Goal: Task Accomplishment & Management: Manage account settings

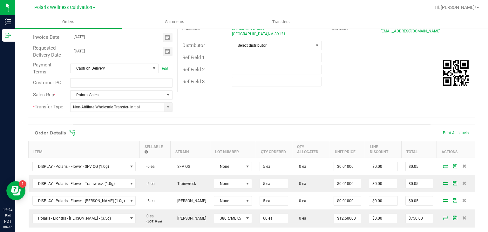
scroll to position [74, 0]
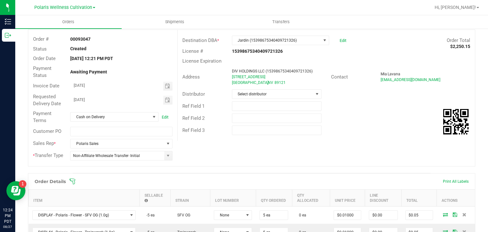
scroll to position [28, 0]
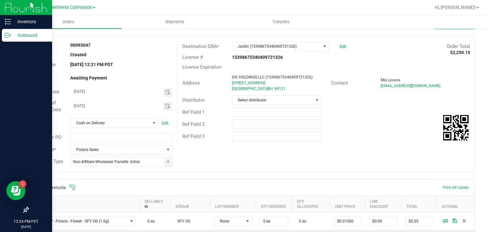
click at [24, 35] on p "Outbound" at bounding box center [30, 35] width 38 height 8
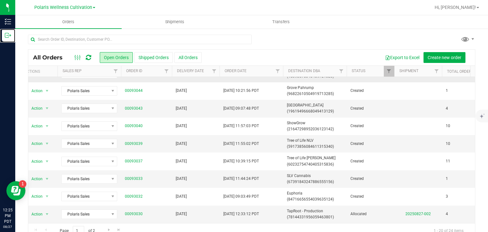
scroll to position [0, 9]
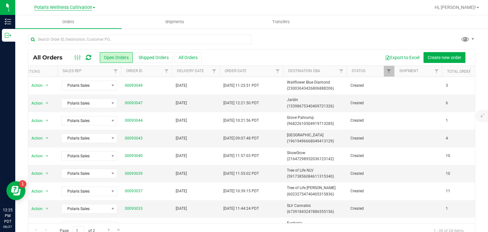
click at [90, 7] on span "Polaris Wellness Cultivation" at bounding box center [63, 8] width 58 height 6
click at [83, 32] on link "Polaris Wellness Production" at bounding box center [64, 31] width 93 height 9
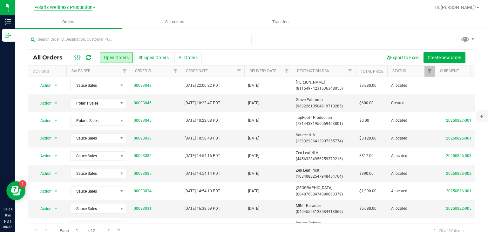
click at [89, 8] on span "Polaris Wellness Production" at bounding box center [63, 8] width 58 height 6
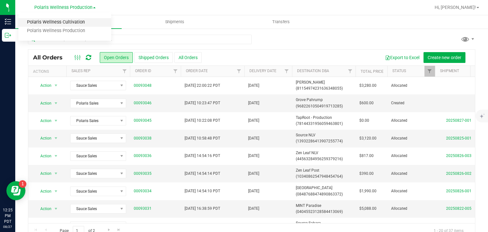
click at [80, 18] on link "Polaris Wellness Cultivation" at bounding box center [64, 22] width 93 height 9
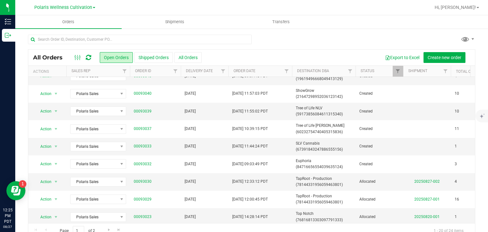
scroll to position [63, 0]
click at [343, 56] on div "Export to Excel Create new order" at bounding box center [336, 57] width 268 height 11
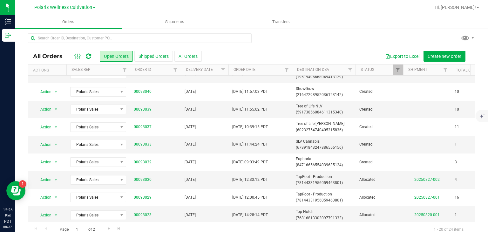
scroll to position [3, 0]
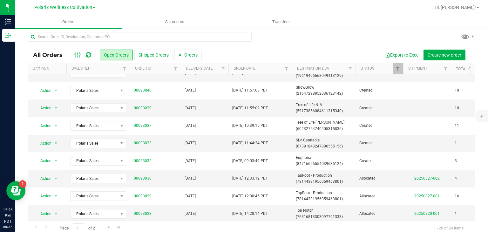
click at [343, 56] on div "Export to Excel Create new order" at bounding box center [336, 55] width 268 height 11
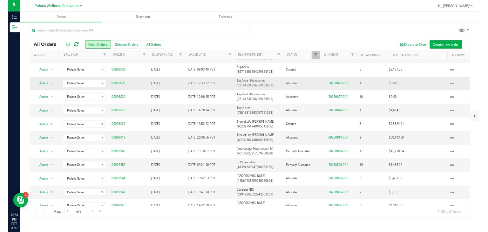
scroll to position [136, 0]
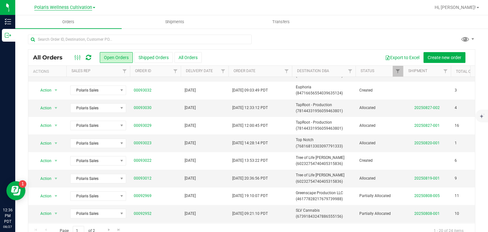
click at [91, 8] on span "Polaris Wellness Cultivation" at bounding box center [63, 8] width 58 height 6
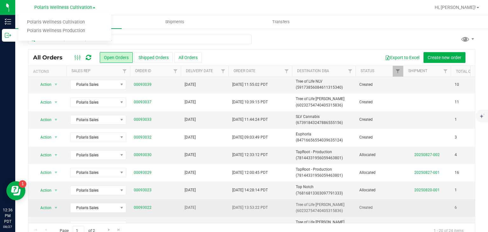
scroll to position [89, 0]
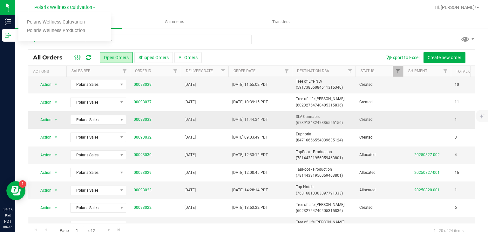
click at [149, 121] on link "00093033" at bounding box center [143, 120] width 18 height 6
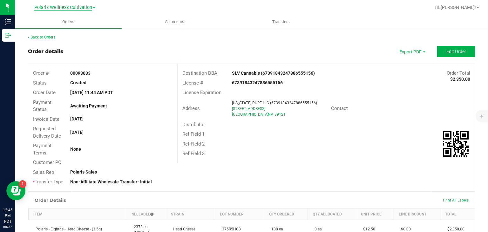
click at [59, 9] on span "Polaris Wellness Cultivation" at bounding box center [63, 8] width 58 height 6
click at [71, 31] on link "Polaris Wellness Production" at bounding box center [64, 31] width 93 height 9
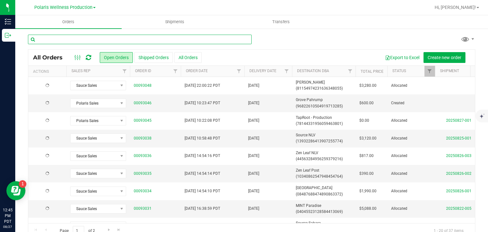
click at [101, 40] on input "text" at bounding box center [140, 40] width 224 height 10
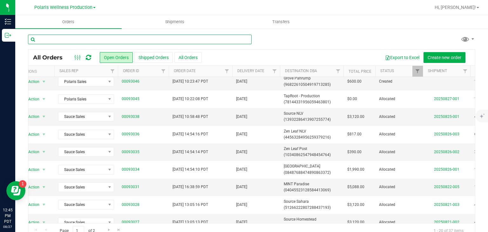
scroll to position [0, 12]
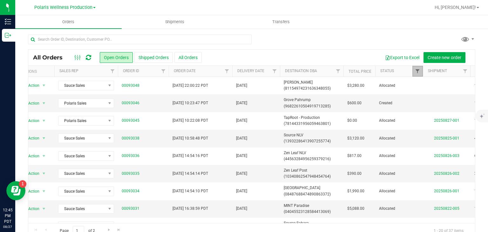
click at [415, 73] on span "Filter" at bounding box center [417, 71] width 5 height 5
click at [463, 71] on span "Filter" at bounding box center [464, 71] width 5 height 5
click at [462, 74] on link "Filter" at bounding box center [465, 71] width 10 height 11
click at [84, 5] on span "Polaris Wellness Production" at bounding box center [63, 8] width 58 height 6
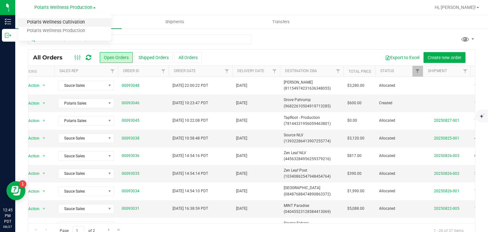
click at [87, 24] on link "Polaris Wellness Cultivation" at bounding box center [64, 22] width 93 height 9
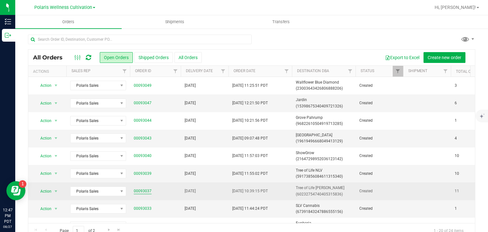
scroll to position [29, 0]
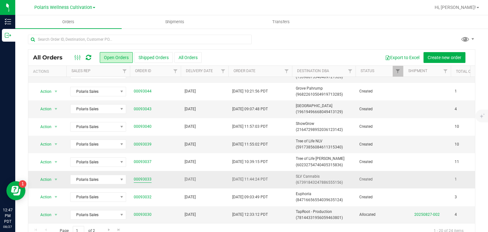
click at [142, 179] on link "00093033" at bounding box center [143, 179] width 18 height 6
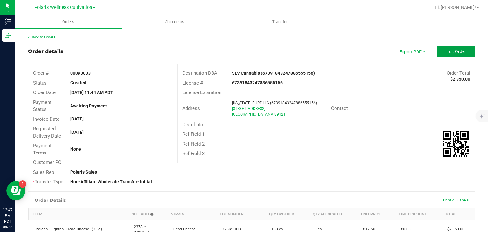
click at [446, 52] on span "Edit Order" at bounding box center [456, 51] width 20 height 5
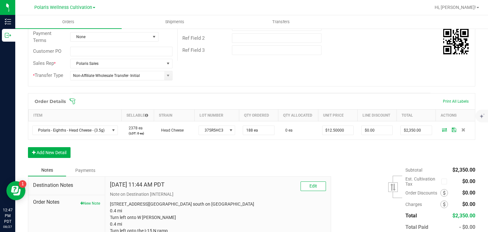
scroll to position [117, 0]
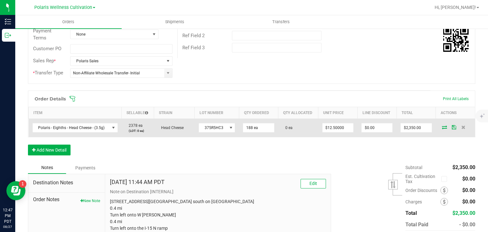
click at [442, 128] on icon at bounding box center [444, 127] width 5 height 4
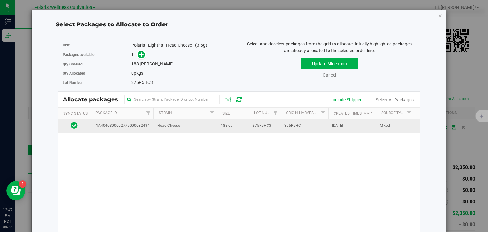
click at [192, 125] on td "Head Cheese" at bounding box center [185, 126] width 64 height 14
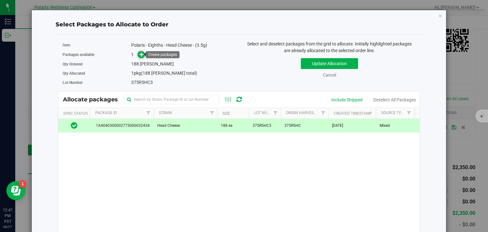
click at [139, 53] on icon at bounding box center [141, 54] width 4 height 4
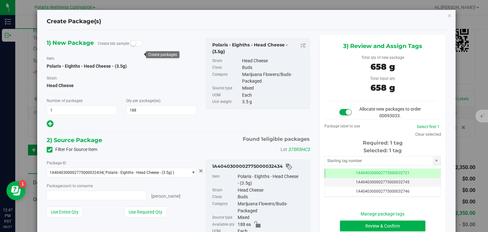
type input "188 ea"
click at [389, 164] on input "text" at bounding box center [379, 160] width 108 height 9
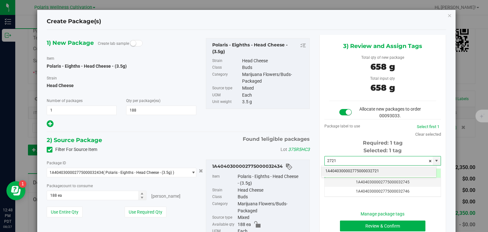
click at [381, 171] on li "1A4040300002775000032721" at bounding box center [378, 171] width 115 height 10
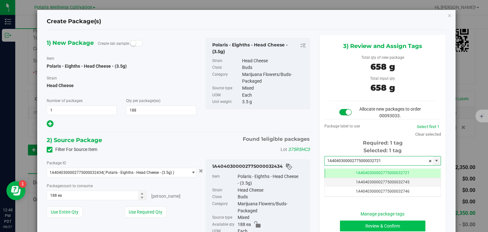
type input "1A4040300002775000032721"
click at [375, 224] on button "Review & Confirm" at bounding box center [382, 225] width 85 height 11
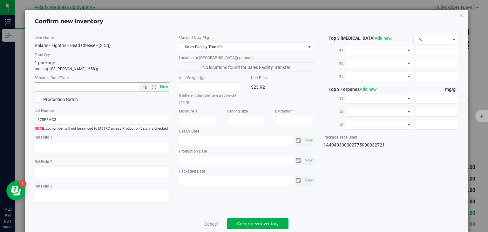
click at [160, 90] on span "Now" at bounding box center [164, 86] width 11 height 9
type input "[DATE] 12:48 PM"
click at [253, 225] on span "Create new inventory" at bounding box center [258, 223] width 42 height 5
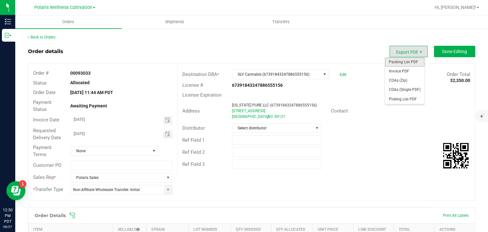
click at [401, 63] on span "Packing List PDF" at bounding box center [404, 61] width 39 height 9
click at [397, 58] on span "Packing List PDF" at bounding box center [404, 61] width 39 height 9
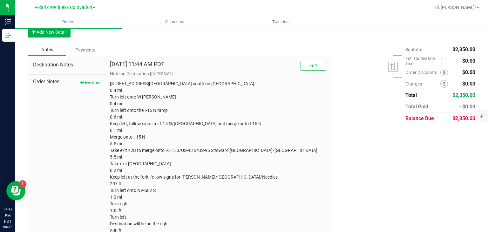
scroll to position [260, 0]
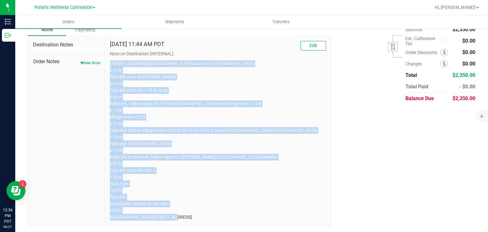
drag, startPoint x: 105, startPoint y: 54, endPoint x: 313, endPoint y: 232, distance: 273.7
click at [313, 232] on html "Inventory Outbound 12:56 PM PDT [DATE] 08/27 Polaris Wellness Cultivation Polar…" at bounding box center [244, 116] width 488 height 232
copy p "[STREET_ADDRESS][GEOGRAPHIC_DATA] south on [GEOGRAPHIC_DATA] 0.4 mi Turn left o…"
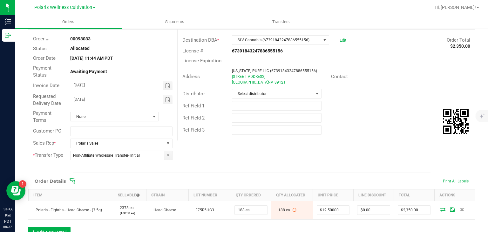
scroll to position [0, 0]
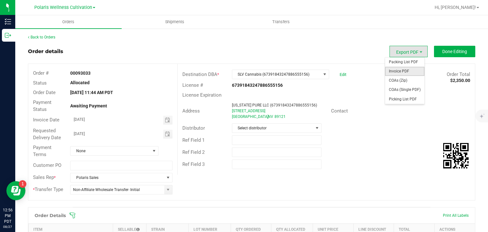
click at [399, 71] on span "Invoice PDF" at bounding box center [404, 71] width 39 height 9
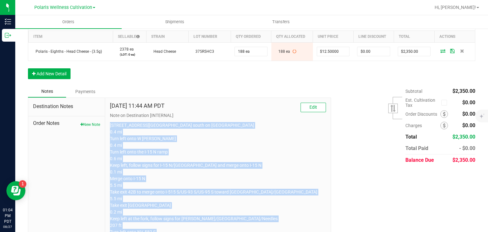
scroll to position [207, 0]
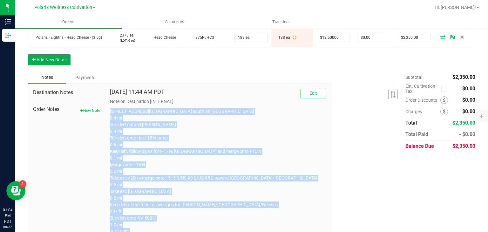
copy p "[STREET_ADDRESS][GEOGRAPHIC_DATA] south on [GEOGRAPHIC_DATA] 0.4 mi Turn left o…"
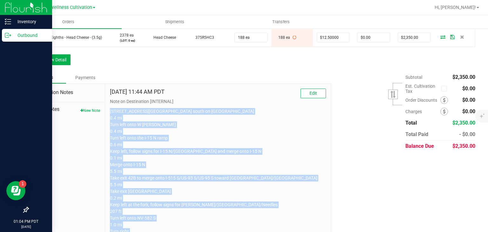
click at [6, 33] on icon at bounding box center [8, 35] width 6 height 6
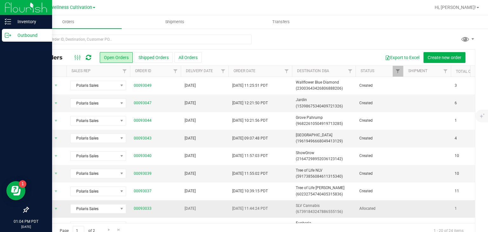
click at [268, 205] on span "[DATE] 11:44:24 PDT" at bounding box center [250, 208] width 36 height 6
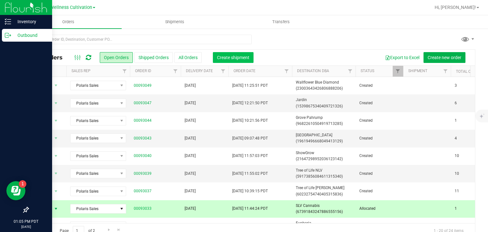
click at [221, 60] on span "Create shipment" at bounding box center [233, 57] width 32 height 5
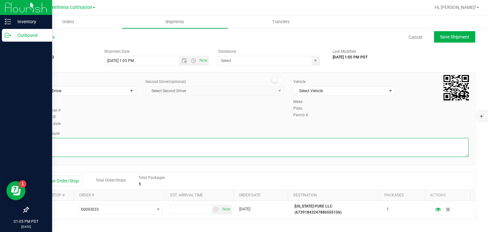
click at [198, 152] on textarea at bounding box center [252, 147] width 434 height 19
paste textarea "[STREET_ADDRESS][GEOGRAPHIC_DATA] south on [GEOGRAPHIC_DATA] 0.4 mi Turn left o…"
type textarea "[STREET_ADDRESS][GEOGRAPHIC_DATA] south on [GEOGRAPHIC_DATA] 0.4 mi Turn left o…"
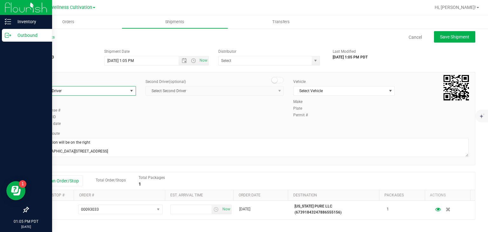
click at [119, 95] on span "Select Driver" at bounding box center [81, 90] width 93 height 9
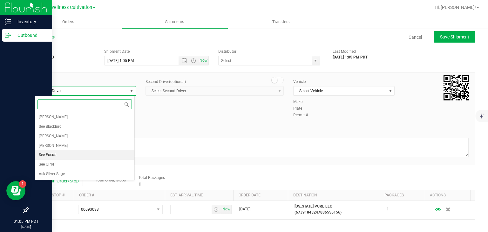
click at [74, 153] on li "See Focus" at bounding box center [84, 155] width 99 height 10
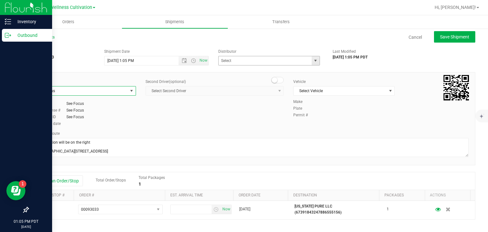
click at [312, 56] on span "select" at bounding box center [316, 60] width 8 height 9
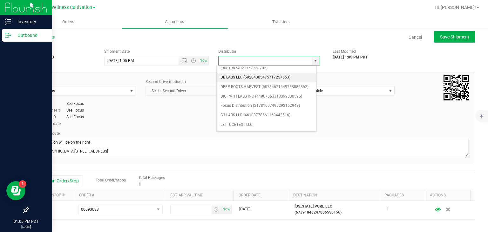
scroll to position [37, 0]
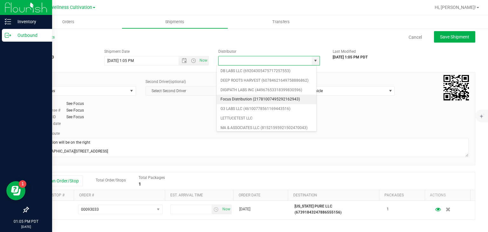
click at [272, 100] on li "Focus Distribution (21781007495292162943)" at bounding box center [267, 100] width 100 height 10
type input "Focus Distribution (21781007495292162943)"
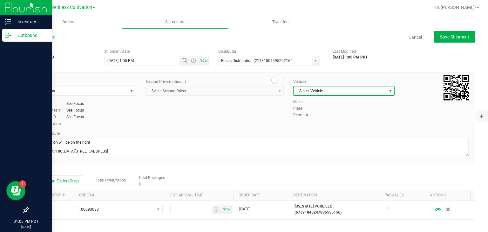
click at [306, 94] on span "Select Vehicle" at bounding box center [339, 90] width 93 height 9
click at [312, 121] on li "See Focus" at bounding box center [340, 121] width 99 height 10
click at [182, 61] on span "Open the date view" at bounding box center [184, 60] width 5 height 5
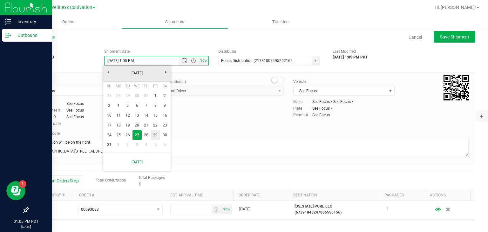
click at [157, 133] on link "29" at bounding box center [155, 135] width 9 height 10
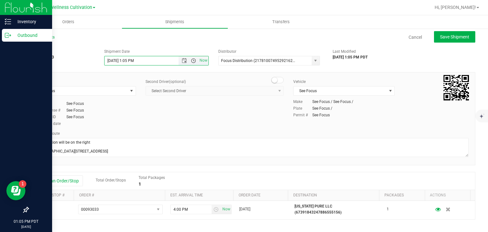
click at [192, 59] on span "Open the time view" at bounding box center [193, 60] width 5 height 5
click at [166, 126] on li "9:00 AM" at bounding box center [155, 124] width 102 height 8
click at [467, 34] on button "Save Shipment" at bounding box center [454, 36] width 41 height 11
type input "[DATE] 4:00 PM"
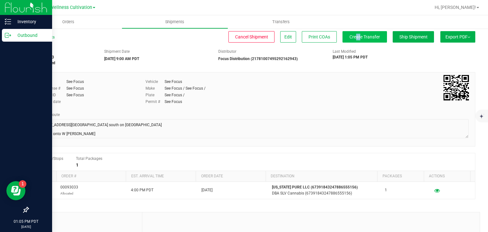
drag, startPoint x: 349, startPoint y: 43, endPoint x: 353, endPoint y: 39, distance: 5.4
click at [353, 39] on div "All Shipments Cancel Shipment Edit Print COAs Create Transfer Ship Shipment Exp…" at bounding box center [251, 39] width 447 height 11
click at [353, 39] on span "Create Transfer" at bounding box center [364, 36] width 30 height 5
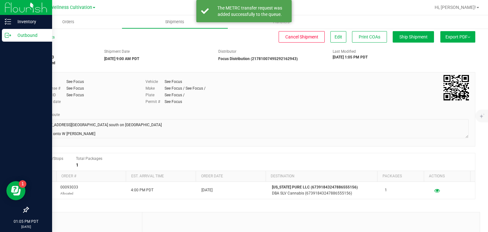
click at [13, 37] on p "Outbound" at bounding box center [30, 35] width 38 height 8
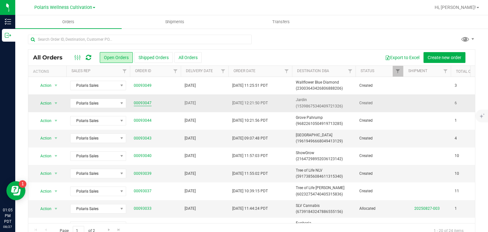
click at [142, 103] on link "00093047" at bounding box center [143, 103] width 18 height 6
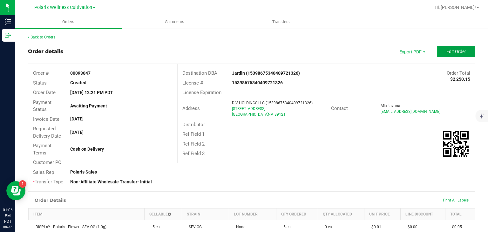
click at [439, 54] on button "Edit Order" at bounding box center [456, 51] width 38 height 11
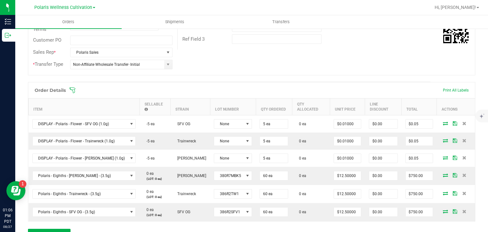
scroll to position [126, 0]
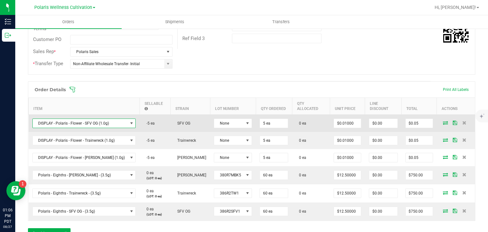
click at [105, 125] on span "DISPLAY - Polaris - Flower - SFV OG (1.0g)" at bounding box center [80, 123] width 95 height 9
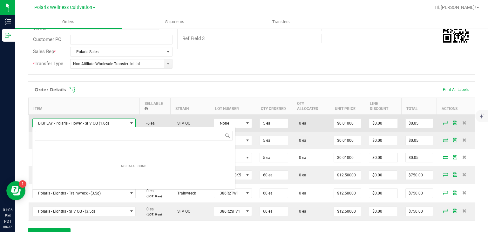
scroll to position [9, 95]
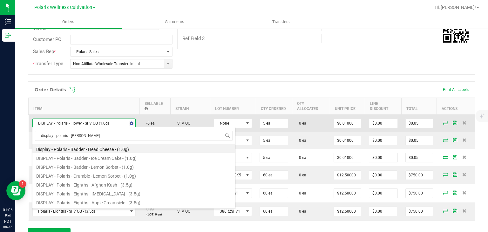
type input "display - polaris - flower"
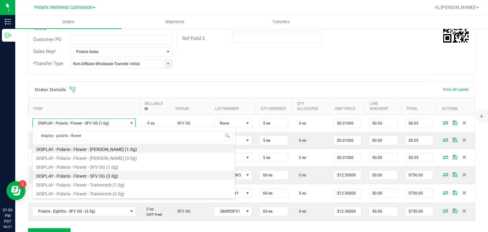
click at [123, 174] on li "DISPLAY - Polaris - Flower - SFV OG (3.0g)" at bounding box center [133, 175] width 203 height 9
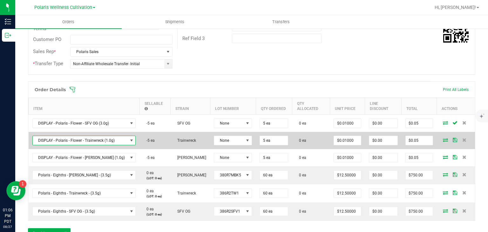
click at [117, 138] on span "DISPLAY - Polaris - Flower - Trainwreck (1.0g)" at bounding box center [80, 140] width 95 height 9
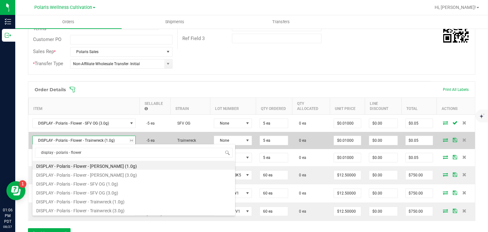
type input "display - polaris - flower"
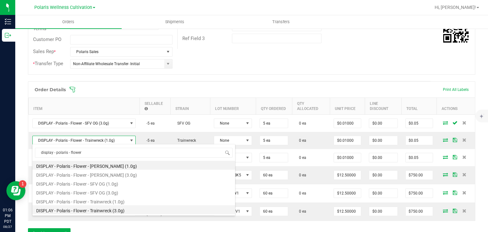
click at [120, 209] on li "DISPLAY - Polaris - Flower - Trainwreck (3.0g)" at bounding box center [133, 209] width 203 height 9
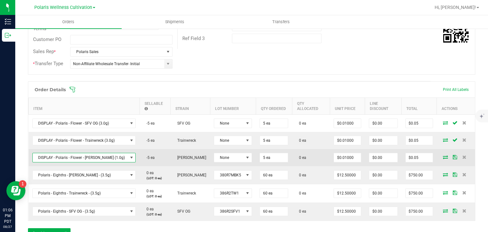
click at [129, 158] on span "NO DATA FOUND" at bounding box center [131, 157] width 5 height 5
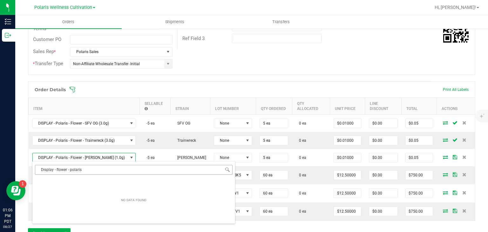
click at [71, 168] on input "Display - flower - polaris" at bounding box center [134, 170] width 198 height 10
click at [55, 169] on input "Display -polaris - flower" at bounding box center [134, 170] width 198 height 10
type input "Display - polaris - flower"
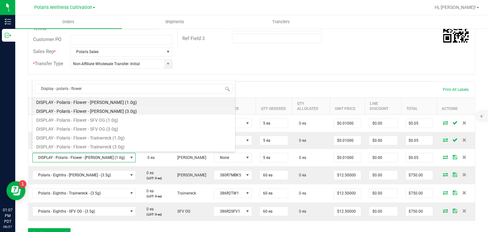
click at [121, 111] on li "DISPLAY - Polaris - Flower - [PERSON_NAME] (3.0g)" at bounding box center [133, 110] width 203 height 9
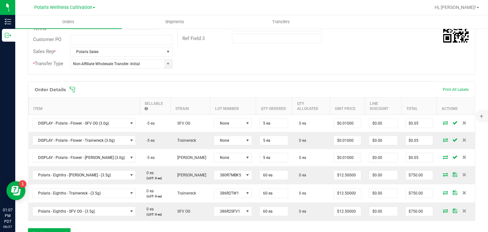
click at [406, 81] on div "Order Details Print All Labels Item Sellable Strain Lot Number Qty Ordered Qty …" at bounding box center [251, 150] width 447 height 139
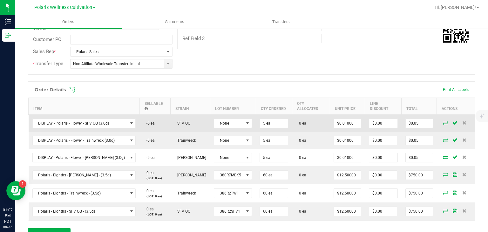
click at [443, 123] on icon at bounding box center [445, 123] width 5 height 4
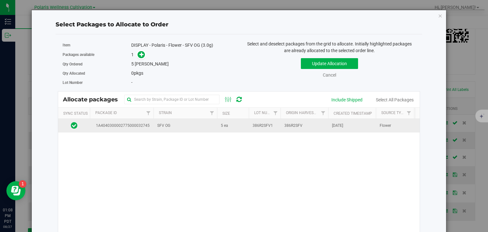
click at [233, 129] on td "5 ea" at bounding box center [233, 126] width 32 height 14
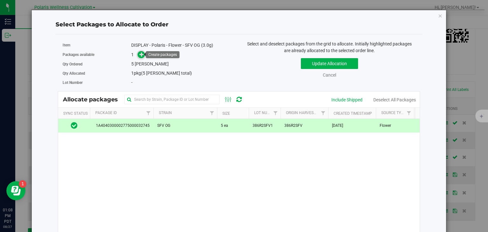
click at [139, 53] on icon at bounding box center [141, 54] width 4 height 4
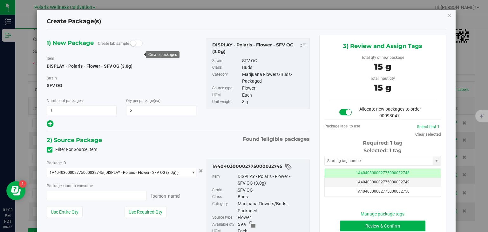
type input "5"
type input "5 ea"
click at [385, 159] on input "text" at bounding box center [379, 160] width 108 height 9
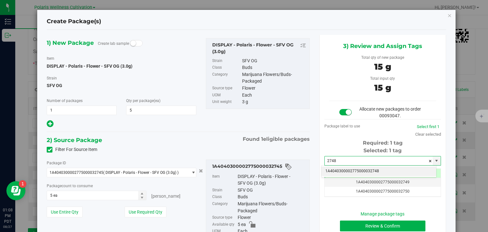
click at [385, 169] on li "1A4040300002775000032748" at bounding box center [378, 171] width 115 height 10
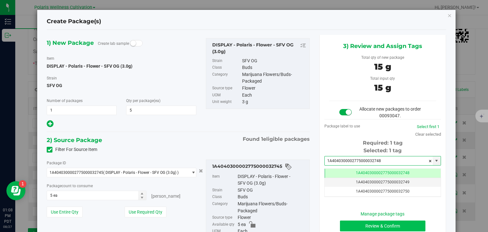
type input "1A4040300002775000032748"
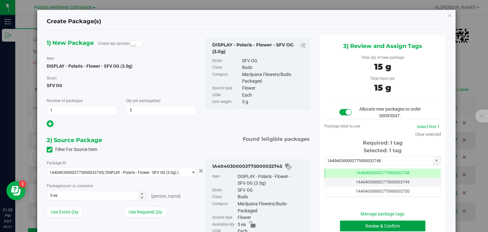
click at [390, 225] on button "Review & Confirm" at bounding box center [382, 225] width 85 height 11
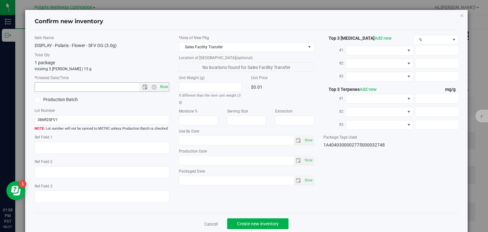
click at [162, 87] on span "Now" at bounding box center [164, 86] width 11 height 9
type input "[DATE] 1:08 PM"
click at [262, 223] on span "Create new inventory" at bounding box center [258, 223] width 42 height 5
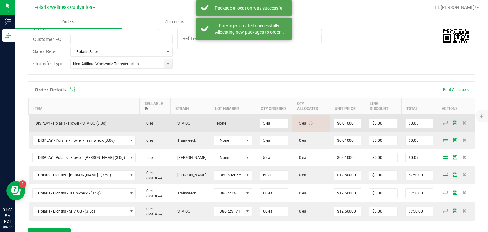
click at [443, 122] on icon at bounding box center [445, 123] width 5 height 4
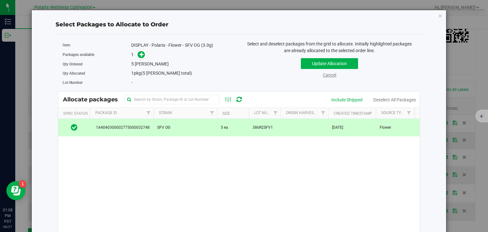
click at [331, 76] on link "Cancel" at bounding box center [329, 74] width 13 height 5
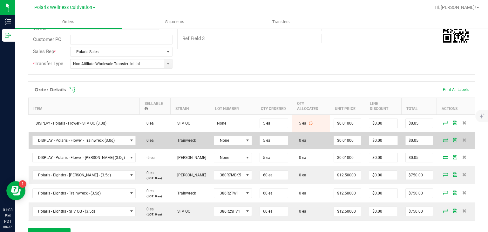
click at [443, 140] on icon at bounding box center [445, 140] width 5 height 4
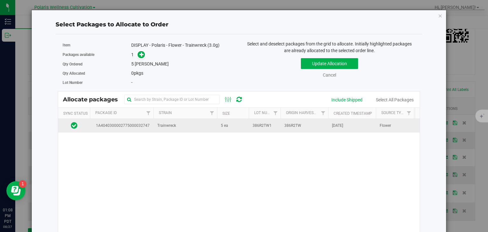
click at [205, 121] on td "Trainwreck" at bounding box center [185, 126] width 64 height 14
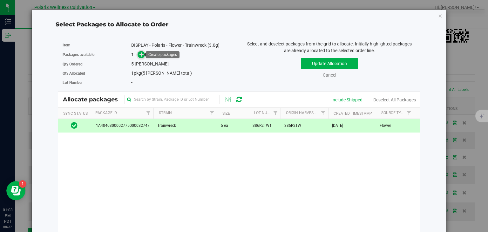
click at [138, 56] on span at bounding box center [141, 54] width 7 height 7
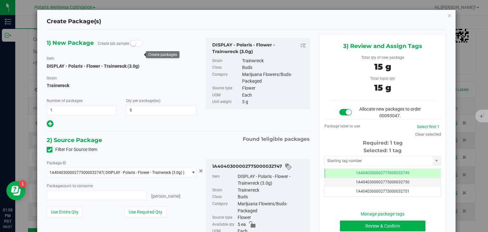
type input "5 ea"
click at [348, 163] on input "text" at bounding box center [379, 160] width 108 height 9
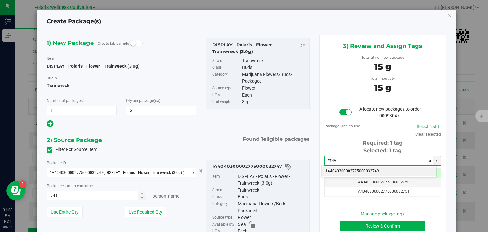
click at [385, 169] on li "1A4040300002775000032749" at bounding box center [378, 171] width 115 height 10
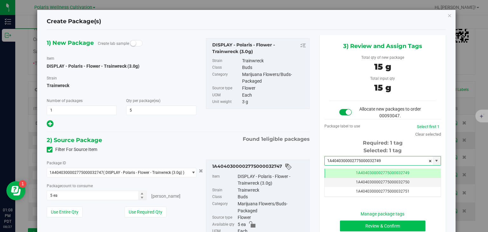
type input "1A4040300002775000032749"
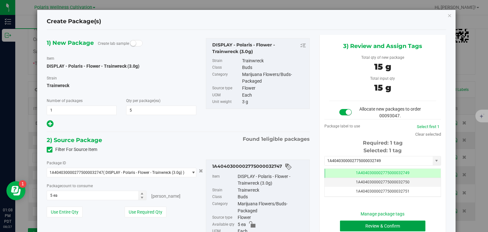
click at [385, 228] on button "Review & Confirm" at bounding box center [382, 225] width 85 height 11
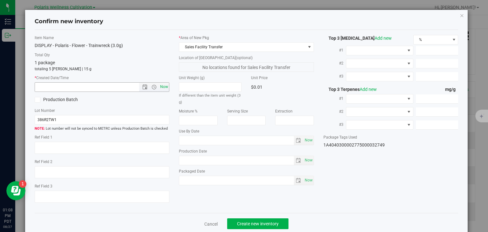
click at [160, 89] on span "Now" at bounding box center [164, 86] width 11 height 9
type input "[DATE] 1:08 PM"
click at [244, 221] on span "Create new inventory" at bounding box center [258, 223] width 42 height 5
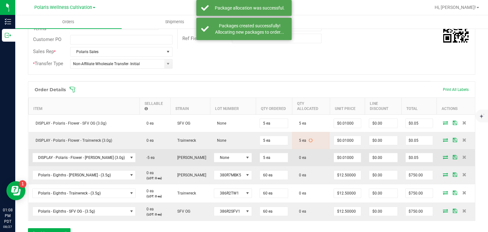
click at [443, 155] on icon at bounding box center [445, 157] width 5 height 4
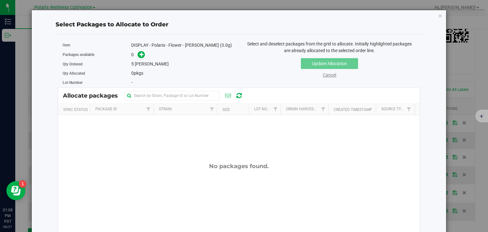
click at [332, 73] on link "Cancel" at bounding box center [329, 74] width 13 height 5
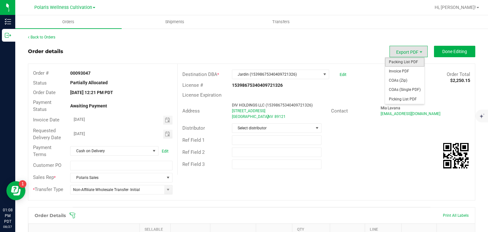
click at [407, 62] on span "Packing List PDF" at bounding box center [404, 61] width 39 height 9
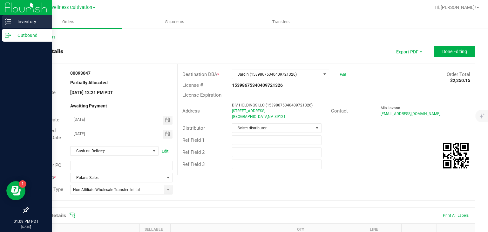
click at [10, 22] on icon at bounding box center [8, 21] width 6 height 6
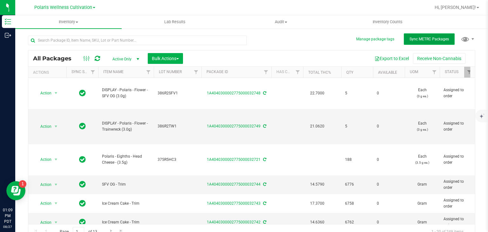
click at [420, 36] on button "Sync METRC Packages" at bounding box center [429, 38] width 51 height 11
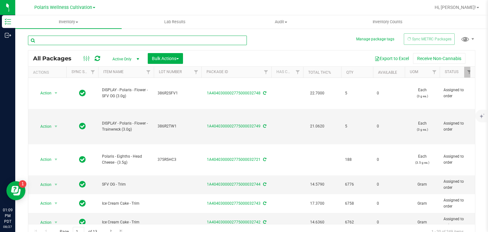
click at [150, 37] on input "text" at bounding box center [137, 41] width 219 height 10
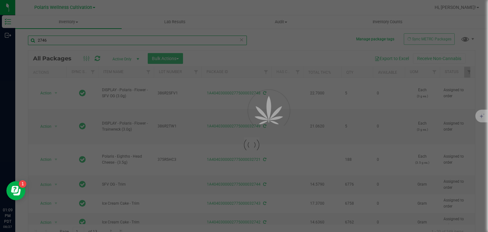
type input "2746"
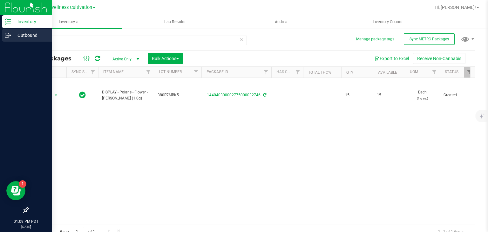
click at [9, 36] on icon at bounding box center [8, 35] width 6 height 6
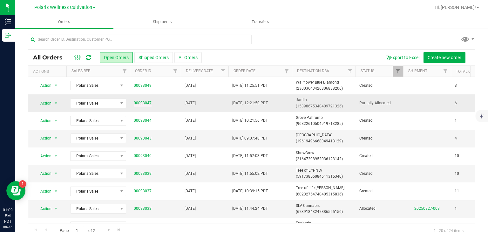
click at [142, 103] on link "00093047" at bounding box center [143, 103] width 18 height 6
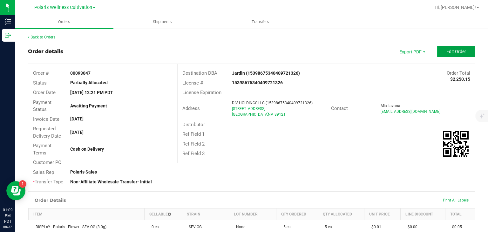
click at [457, 52] on span "Edit Order" at bounding box center [456, 51] width 20 height 5
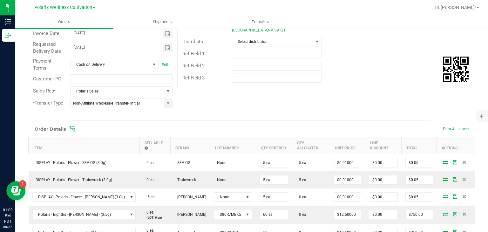
scroll to position [88, 0]
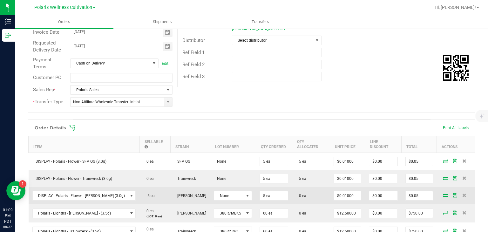
click at [443, 194] on icon at bounding box center [445, 195] width 5 height 4
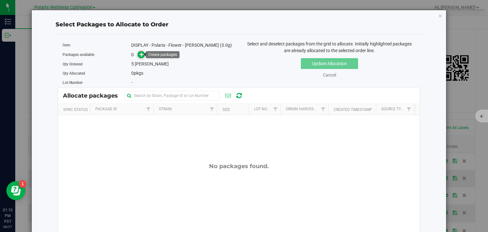
click at [142, 52] on icon at bounding box center [141, 54] width 4 height 4
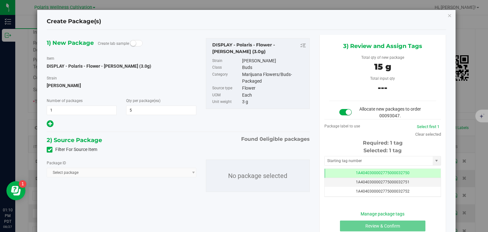
click at [47, 147] on span at bounding box center [50, 150] width 6 height 6
click at [0, 0] on input "Filter For Source Item" at bounding box center [0, 0] width 0 height 0
click at [73, 173] on span "Select package" at bounding box center [117, 172] width 141 height 9
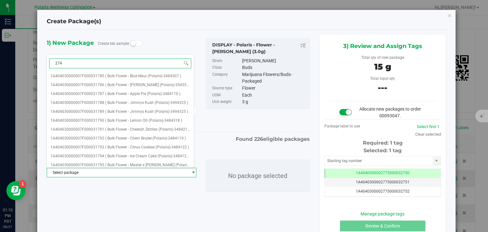
type input "2746"
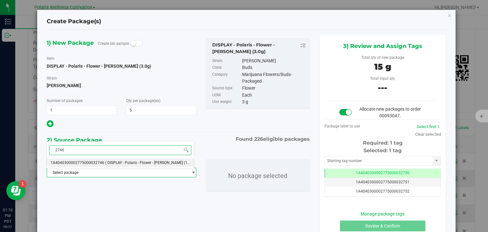
click at [116, 160] on span "( DISPLAY - Polaris - Flower - [PERSON_NAME] (1.0g) )" at bounding box center [150, 162] width 91 height 4
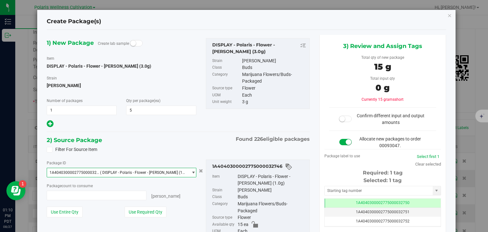
scroll to position [1914, 0]
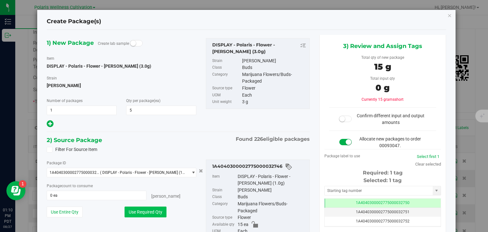
click at [146, 206] on button "Use Required Qty" at bounding box center [145, 211] width 42 height 11
type input "15 ea"
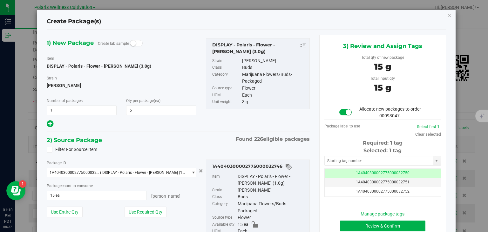
click at [329, 88] on div "15 g" at bounding box center [382, 89] width 107 height 14
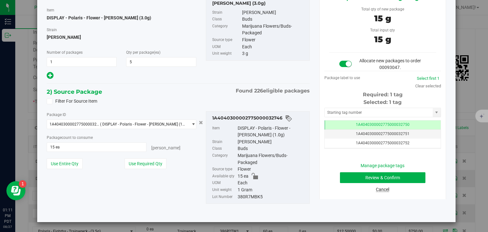
click at [380, 187] on link "Cancel" at bounding box center [382, 189] width 13 height 5
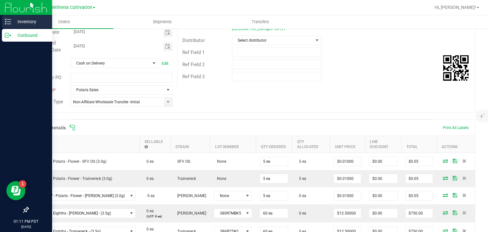
click at [10, 22] on line at bounding box center [8, 22] width 3 height 0
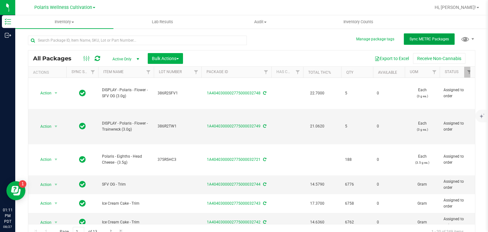
drag, startPoint x: 201, startPoint y: 16, endPoint x: 420, endPoint y: 43, distance: 221.5
click at [420, 43] on button "Sync METRC Packages" at bounding box center [429, 38] width 51 height 11
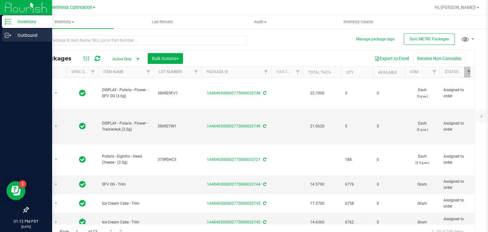
click at [11, 30] on div "Outbound" at bounding box center [27, 35] width 50 height 13
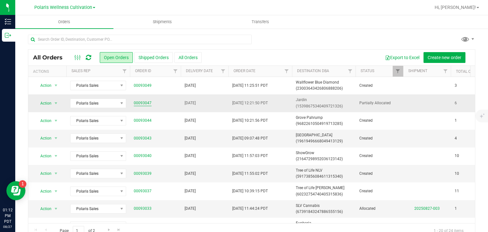
click at [144, 103] on link "00093047" at bounding box center [143, 103] width 18 height 6
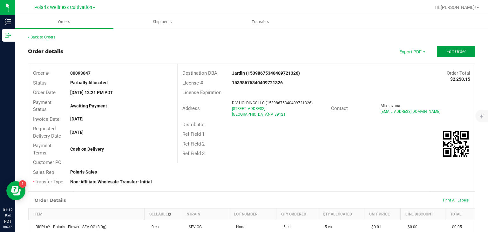
click at [454, 51] on span "Edit Order" at bounding box center [456, 51] width 20 height 5
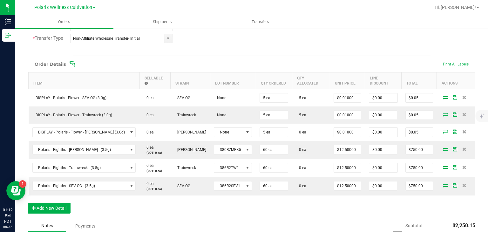
scroll to position [152, 0]
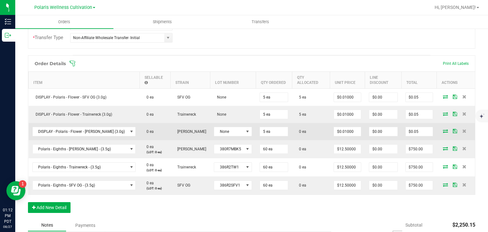
click at [443, 129] on icon at bounding box center [445, 131] width 5 height 4
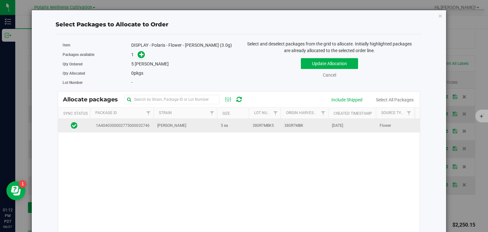
click at [252, 126] on span "380R7MBK5" at bounding box center [262, 126] width 21 height 6
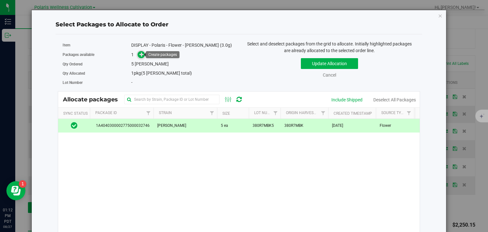
click at [142, 56] on icon at bounding box center [141, 54] width 4 height 4
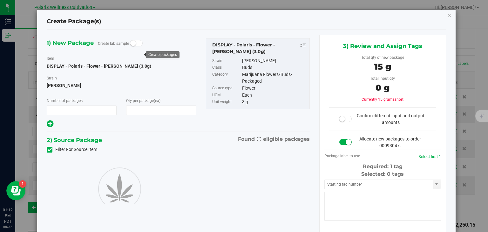
type input "1"
type input "5"
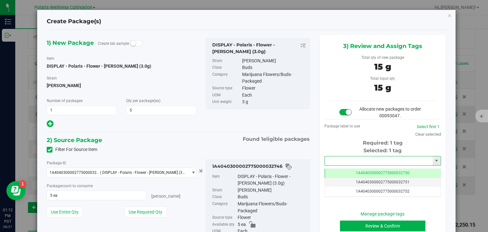
click at [339, 161] on input "text" at bounding box center [379, 160] width 108 height 9
click at [351, 168] on li "1A4040300002775000032750" at bounding box center [378, 171] width 115 height 10
type input "1A4040300002775000032750"
click at [354, 224] on button "Review & Confirm" at bounding box center [382, 225] width 85 height 11
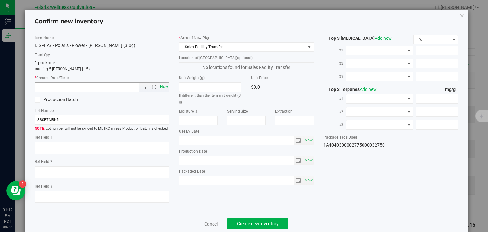
click at [163, 88] on span "Now" at bounding box center [164, 86] width 11 height 9
type input "[DATE] 1:12 PM"
click at [262, 226] on span "Create new inventory" at bounding box center [258, 223] width 42 height 5
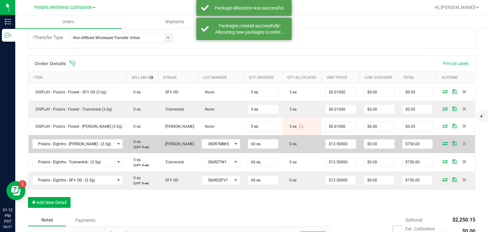
click at [442, 141] on icon at bounding box center [444, 143] width 5 height 4
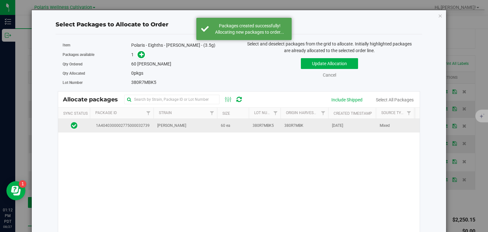
click at [216, 127] on td "[PERSON_NAME]" at bounding box center [185, 126] width 64 height 14
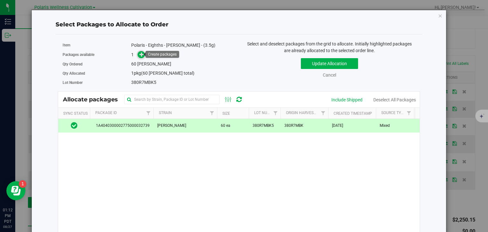
click at [140, 51] on span at bounding box center [141, 54] width 7 height 7
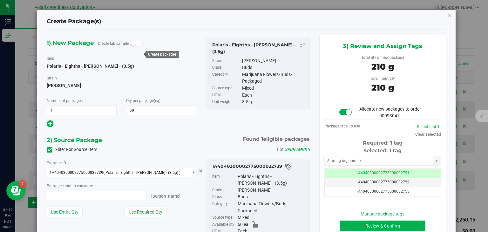
type input "60 ea"
click at [357, 163] on input "text" at bounding box center [379, 160] width 108 height 9
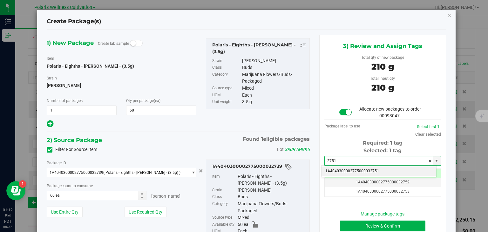
click at [360, 169] on li "1A4040300002775000032751" at bounding box center [378, 171] width 115 height 10
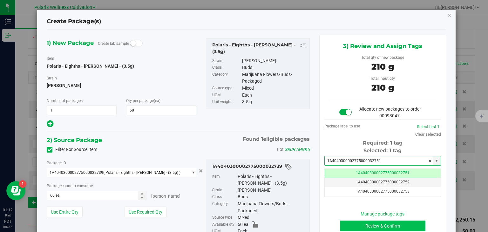
type input "1A4040300002775000032751"
click at [365, 230] on button "Review & Confirm" at bounding box center [382, 225] width 85 height 11
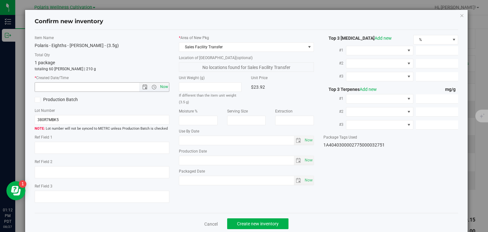
click at [163, 83] on span "Now" at bounding box center [164, 86] width 11 height 9
type input "[DATE] 1:12 PM"
click at [249, 224] on span "Create new inventory" at bounding box center [258, 223] width 42 height 5
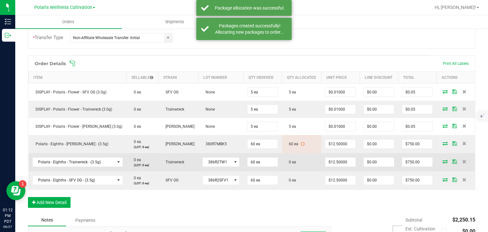
click at [442, 159] on icon at bounding box center [444, 161] width 5 height 4
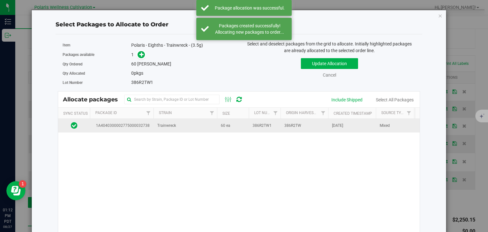
click at [233, 124] on td "60 ea" at bounding box center [233, 126] width 32 height 14
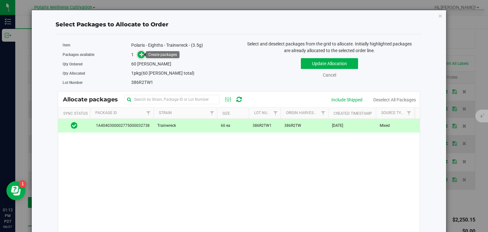
click at [140, 56] on icon at bounding box center [141, 54] width 4 height 4
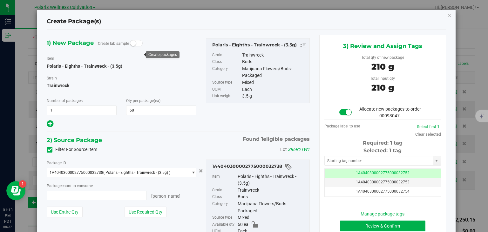
type input "60 ea"
click at [329, 163] on input "text" at bounding box center [379, 160] width 108 height 9
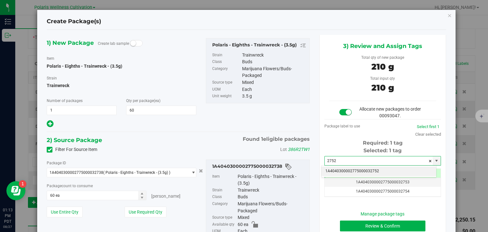
click at [338, 171] on li "1A4040300002775000032752" at bounding box center [378, 171] width 115 height 10
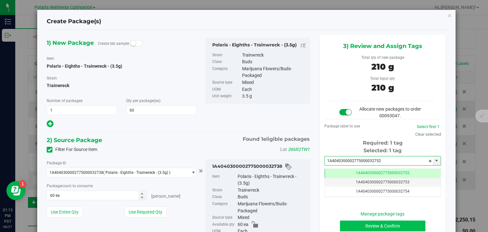
type input "1A4040300002775000032752"
click at [374, 228] on button "Review & Confirm" at bounding box center [382, 225] width 85 height 11
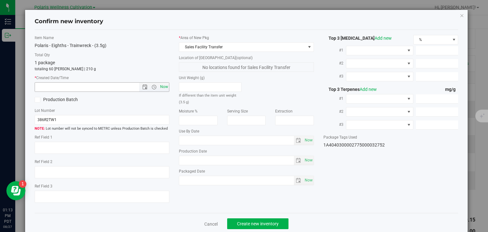
click at [165, 86] on span "Now" at bounding box center [164, 86] width 11 height 9
type input "[DATE] 1:13 PM"
click at [258, 223] on span "Create new inventory" at bounding box center [258, 223] width 42 height 5
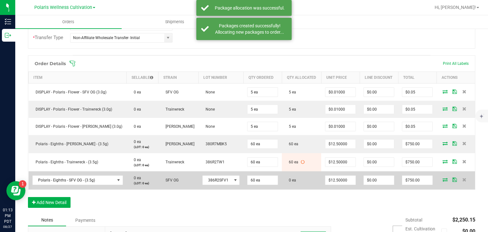
click at [442, 178] on icon at bounding box center [444, 180] width 5 height 4
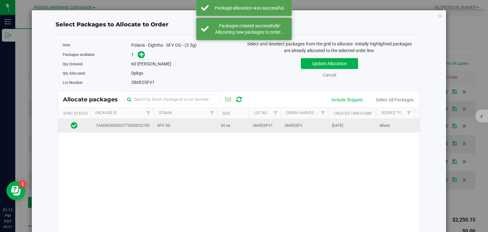
click at [220, 128] on td "60 ea" at bounding box center [233, 126] width 32 height 14
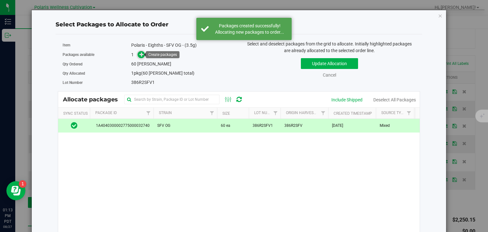
click at [138, 57] on span at bounding box center [141, 54] width 7 height 7
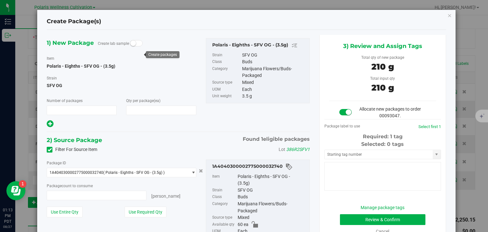
type input "1"
type input "60"
type input "60 ea"
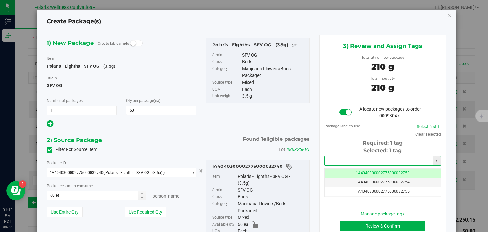
click at [344, 162] on input "text" at bounding box center [379, 160] width 108 height 9
click at [351, 171] on li "1A4040300002775000032753" at bounding box center [378, 171] width 115 height 10
type input "1A4040300002775000032753"
click at [373, 229] on button "Review & Confirm" at bounding box center [382, 225] width 85 height 11
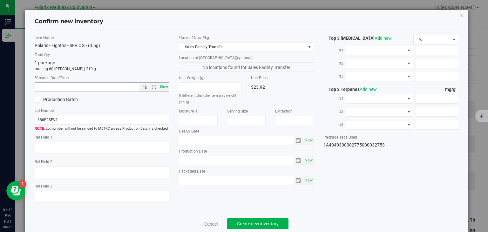
click at [160, 89] on span "Now" at bounding box center [164, 86] width 11 height 9
type input "[DATE] 1:13 PM"
click at [248, 225] on span "Create new inventory" at bounding box center [258, 223] width 42 height 5
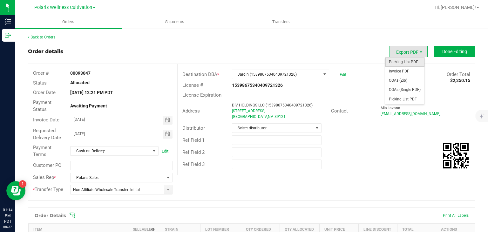
click at [401, 63] on span "Packing List PDF" at bounding box center [404, 61] width 39 height 9
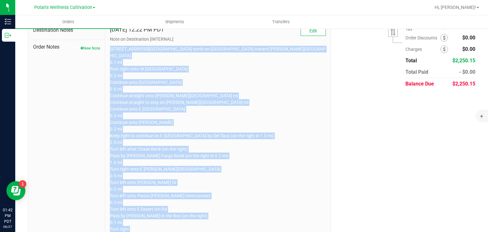
scroll to position [434, 0]
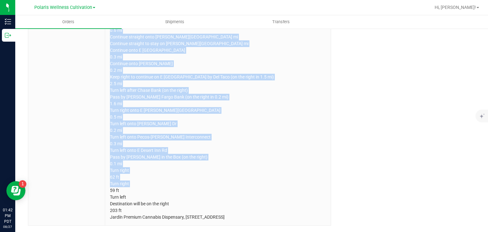
drag, startPoint x: 109, startPoint y: 167, endPoint x: 394, endPoint y: 246, distance: 296.0
click at [394, 232] on html "Inventory Outbound 01:42 PM PDT [DATE] 08/27 Polaris Wellness Cultivation Polar…" at bounding box center [244, 116] width 488 height 232
copy p "[STREET_ADDRESS][GEOGRAPHIC_DATA] north on [GEOGRAPHIC_DATA] toward [PERSON_NAM…"
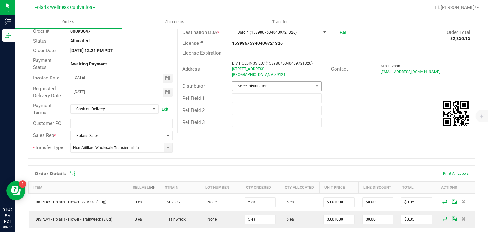
scroll to position [0, 0]
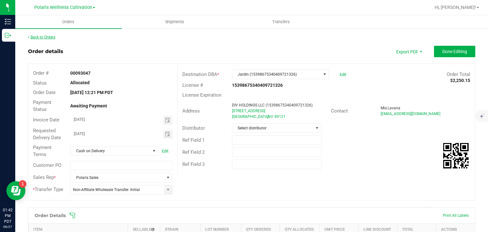
click at [46, 37] on link "Back to Orders" at bounding box center [41, 37] width 27 height 4
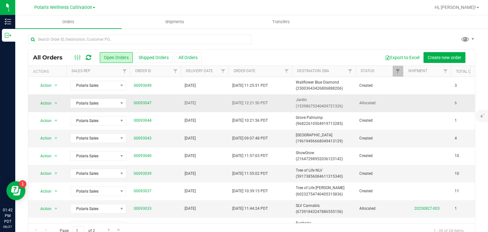
click at [283, 106] on td "[DATE] 12:21:50 PDT" at bounding box center [260, 102] width 64 height 17
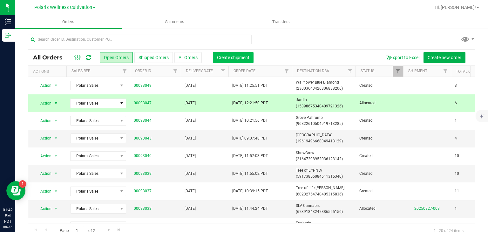
click at [222, 57] on span "Create shipment" at bounding box center [233, 57] width 32 height 5
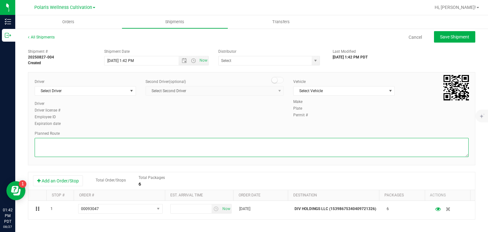
click at [191, 142] on textarea at bounding box center [252, 147] width 434 height 19
paste textarea "[STREET_ADDRESS][GEOGRAPHIC_DATA] north on [GEOGRAPHIC_DATA] toward [PERSON_NAM…"
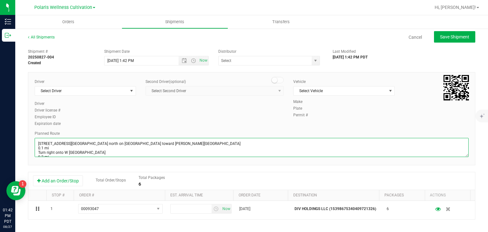
scroll to position [158, 0]
type textarea "[STREET_ADDRESS][GEOGRAPHIC_DATA] north on [GEOGRAPHIC_DATA] toward [PERSON_NAM…"
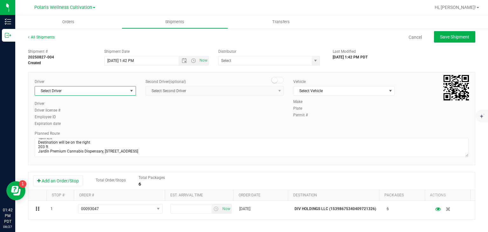
click at [128, 94] on span "select" at bounding box center [132, 90] width 8 height 9
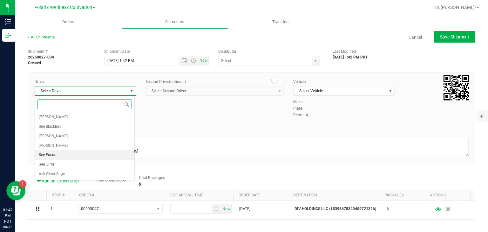
click at [71, 151] on li "See Focus" at bounding box center [84, 155] width 99 height 10
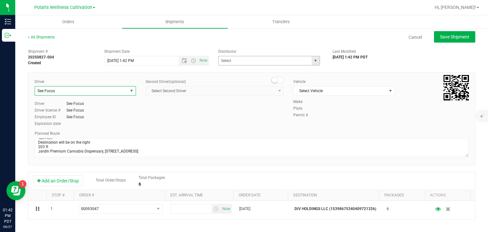
click at [314, 61] on span "select" at bounding box center [315, 60] width 5 height 5
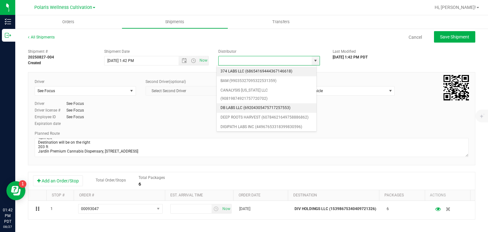
scroll to position [30, 0]
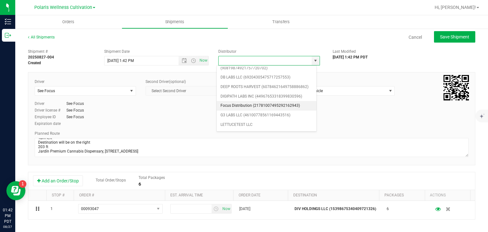
click at [263, 102] on li "Focus Distribution (21781007495292162943)" at bounding box center [267, 106] width 100 height 10
type input "Focus Distribution (21781007495292162943)"
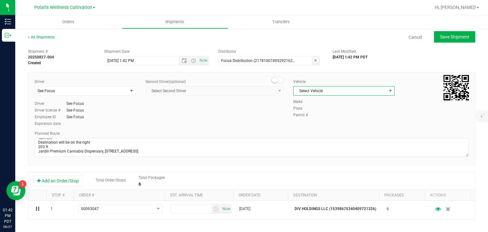
click at [338, 88] on span "Select Vehicle" at bounding box center [339, 90] width 93 height 9
click at [315, 121] on li "See Focus" at bounding box center [340, 121] width 99 height 10
click at [182, 58] on span "Open the date view" at bounding box center [184, 60] width 5 height 5
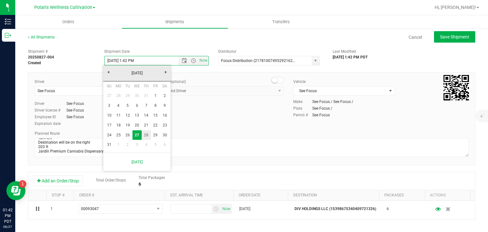
click at [147, 135] on link "28" at bounding box center [146, 135] width 9 height 10
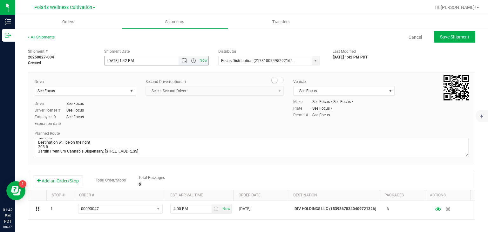
click at [192, 64] on span "Now" at bounding box center [193, 60] width 30 height 9
click at [192, 61] on span "Open the time view" at bounding box center [193, 60] width 5 height 5
click at [149, 117] on li "9:00 AM" at bounding box center [155, 116] width 102 height 8
click at [451, 38] on span "Save Shipment" at bounding box center [454, 36] width 29 height 5
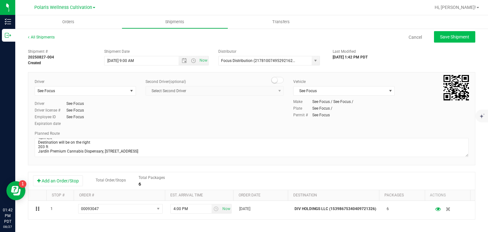
type input "[DATE] 4:00 PM"
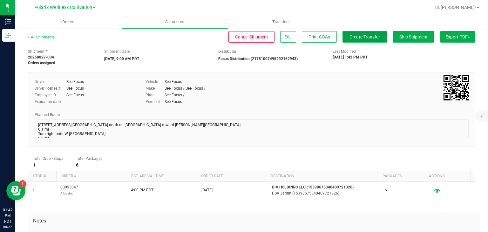
click at [357, 38] on span "Create Transfer" at bounding box center [364, 36] width 30 height 5
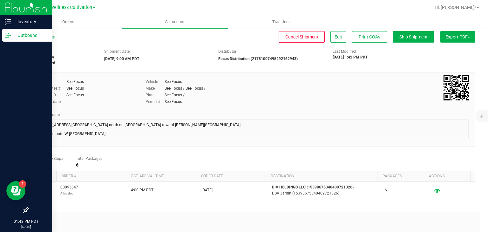
click at [8, 37] on icon at bounding box center [8, 35] width 6 height 6
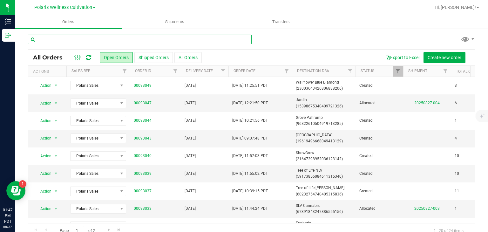
click at [171, 40] on input "text" at bounding box center [140, 40] width 224 height 10
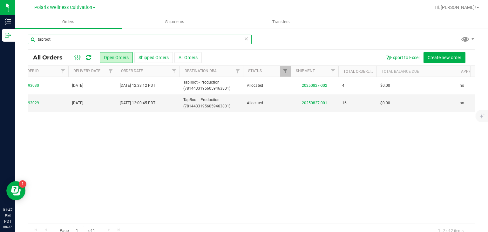
scroll to position [0, 120]
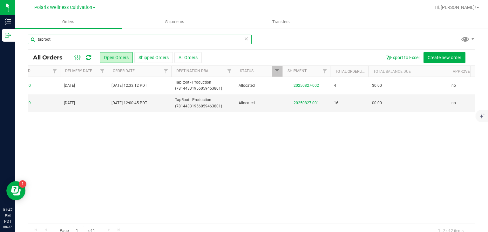
type input "taproot"
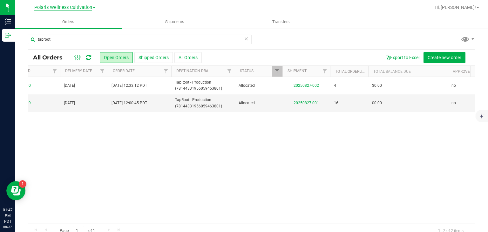
click at [81, 6] on span "Polaris Wellness Cultivation" at bounding box center [63, 8] width 58 height 6
click at [83, 31] on link "Polaris Wellness Production" at bounding box center [64, 31] width 93 height 9
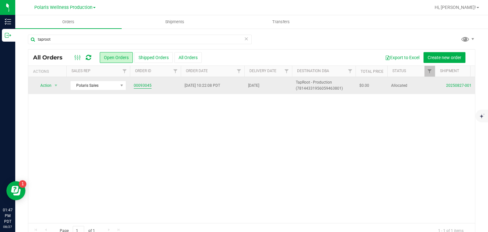
click at [145, 83] on link "00093045" at bounding box center [143, 86] width 18 height 6
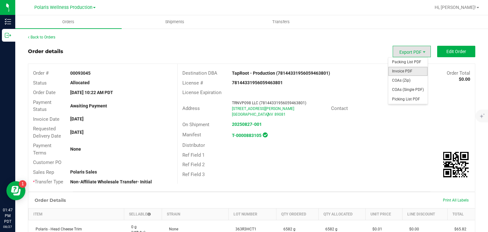
click at [411, 67] on span "Invoice PDF" at bounding box center [407, 71] width 39 height 9
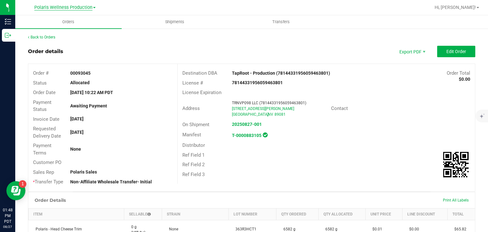
click at [49, 7] on span "Polaris Wellness Production" at bounding box center [63, 8] width 58 height 6
click at [56, 20] on link "Polaris Wellness Cultivation" at bounding box center [64, 22] width 93 height 9
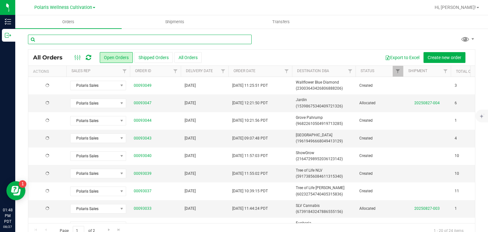
click at [105, 35] on input "text" at bounding box center [140, 40] width 224 height 10
type input "jardin"
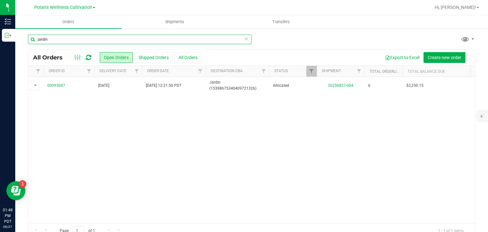
scroll to position [0, 95]
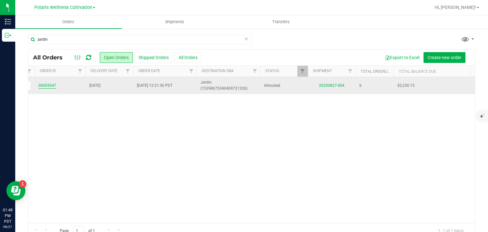
click at [46, 84] on link "00093047" at bounding box center [47, 86] width 18 height 6
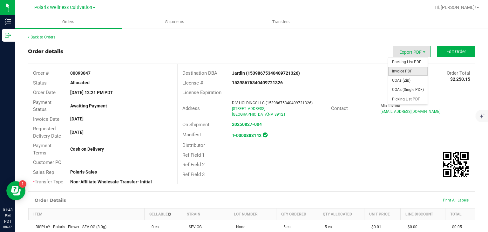
click at [409, 72] on span "Invoice PDF" at bounding box center [407, 71] width 39 height 9
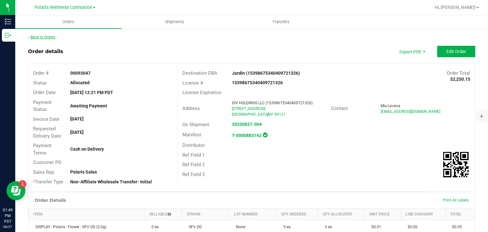
drag, startPoint x: 42, startPoint y: 39, endPoint x: 45, endPoint y: 38, distance: 4.1
click at [45, 38] on div "Back to Orders" at bounding box center [251, 37] width 447 height 6
click at [45, 38] on link "Back to Orders" at bounding box center [41, 37] width 27 height 4
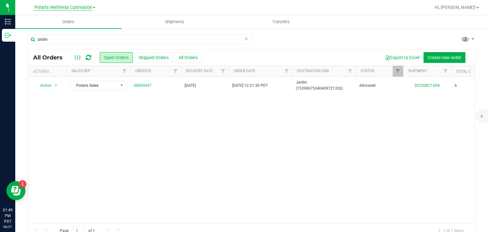
click at [82, 7] on span "Polaris Wellness Cultivation" at bounding box center [63, 8] width 58 height 6
click at [80, 28] on link "Polaris Wellness Production" at bounding box center [64, 31] width 93 height 9
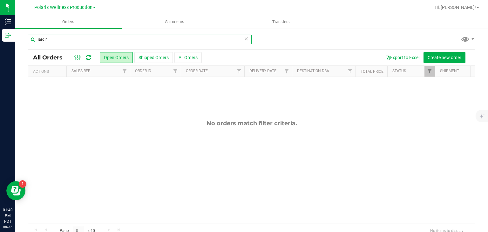
click at [71, 40] on input "jardin" at bounding box center [140, 40] width 224 height 10
type input "j"
type input "mint"
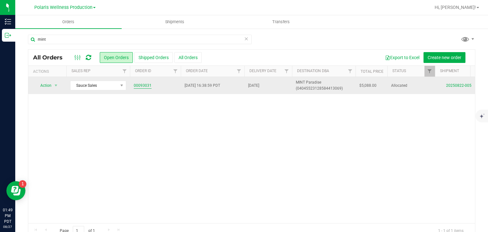
click at [144, 84] on link "00093031" at bounding box center [143, 86] width 18 height 6
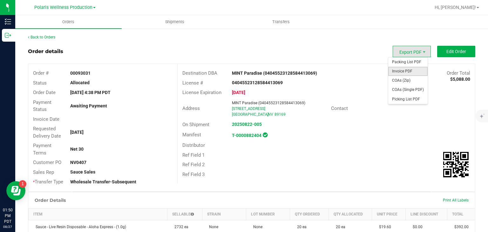
click at [408, 68] on span "Invoice PDF" at bounding box center [407, 71] width 39 height 9
